Goal: Information Seeking & Learning: Learn about a topic

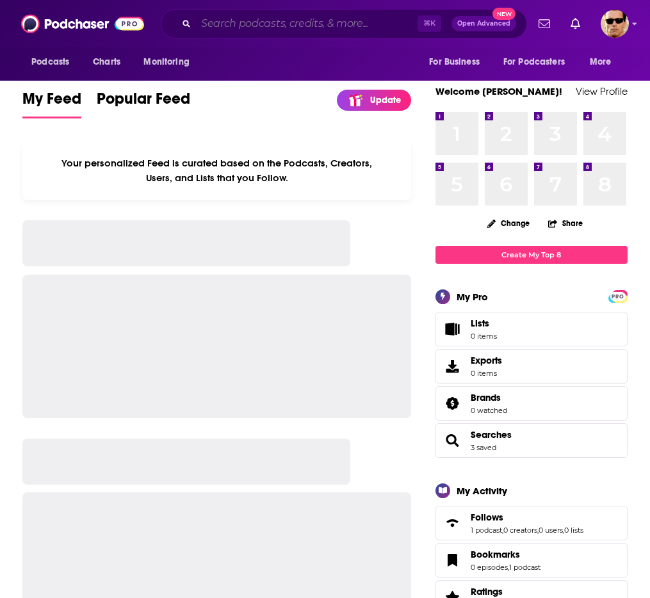
click at [298, 28] on input "Search podcasts, credits, & more..." at bounding box center [307, 23] width 222 height 20
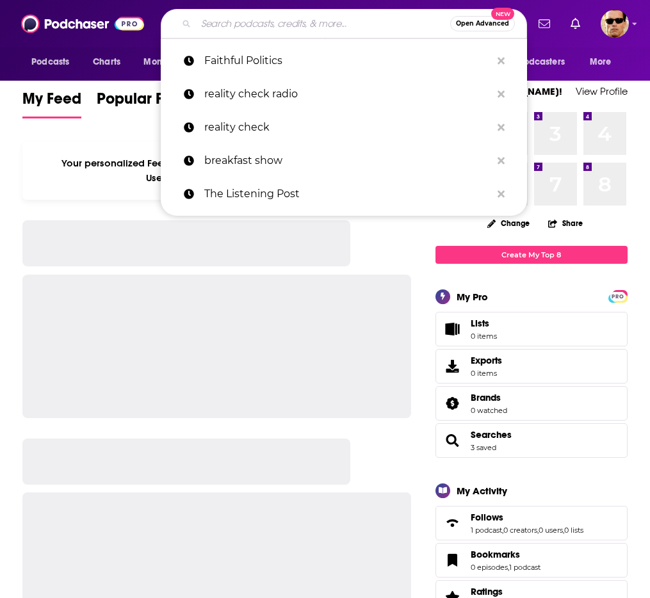
paste input "The [PERSON_NAME] & Getty Show"
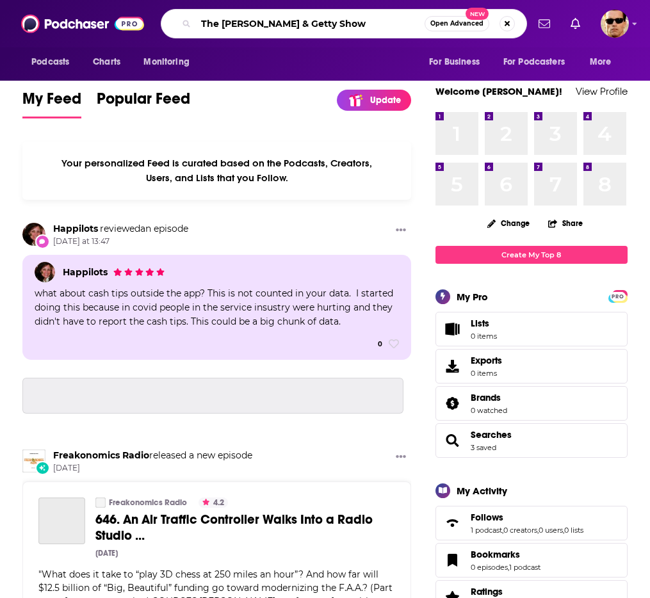
type input "The [PERSON_NAME] & Getty Show"
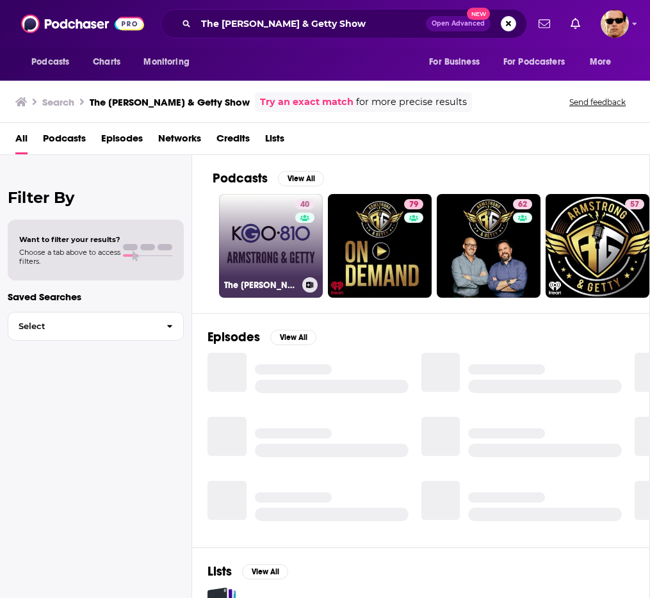
click at [281, 247] on link "40 The [PERSON_NAME] & Getty Show" at bounding box center [271, 246] width 104 height 104
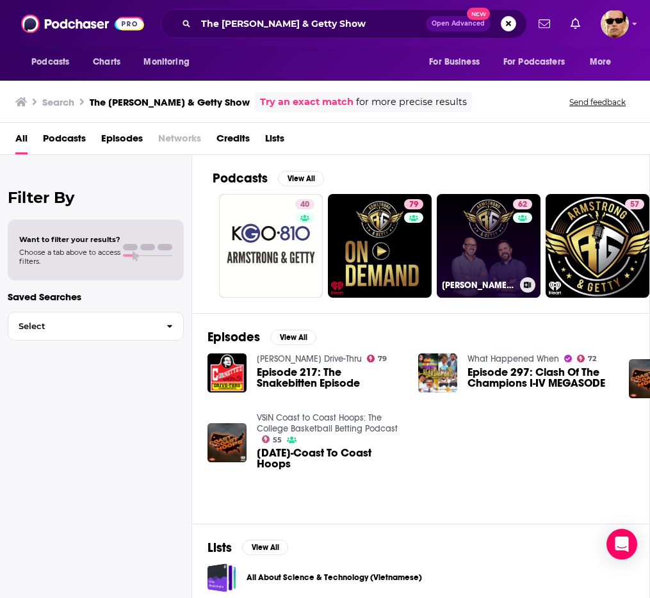
click at [491, 238] on link "62 [PERSON_NAME] & Getty Podcast" at bounding box center [489, 246] width 104 height 104
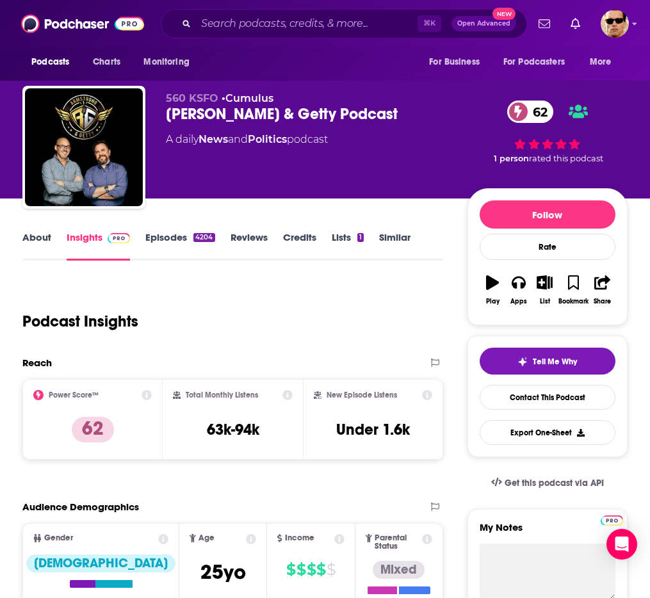
click at [152, 234] on link "Episodes 4204" at bounding box center [179, 245] width 69 height 29
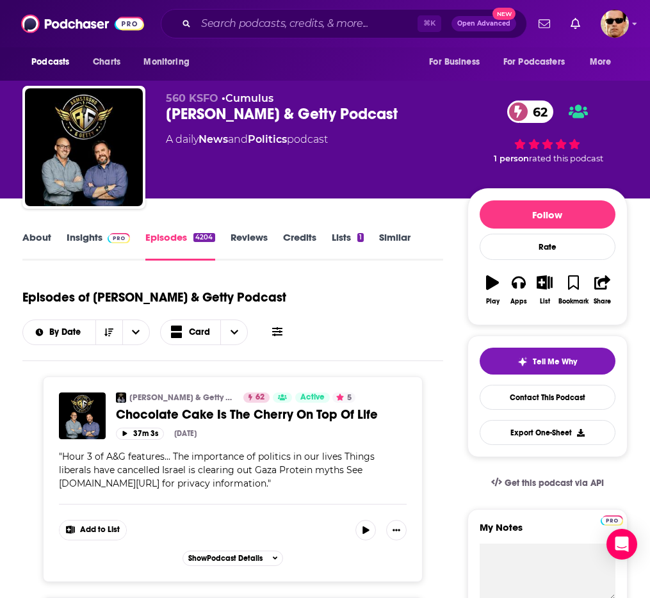
click at [86, 241] on link "Insights" at bounding box center [98, 245] width 63 height 29
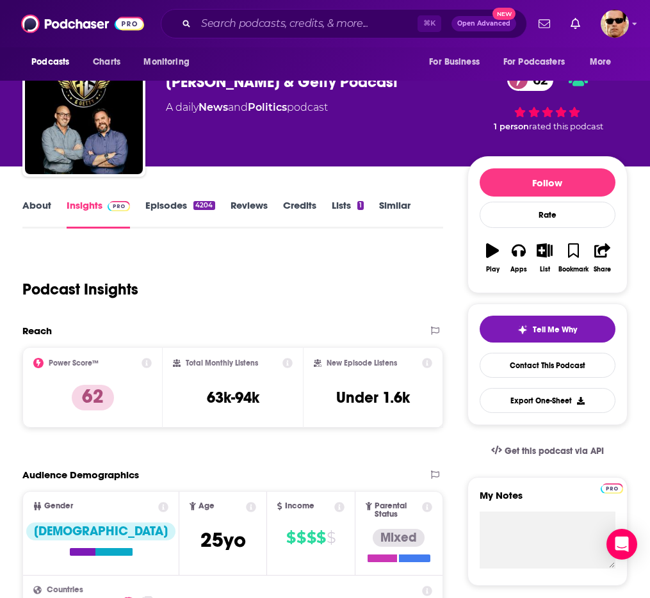
scroll to position [41, 0]
